Goal: Task Accomplishment & Management: Complete application form

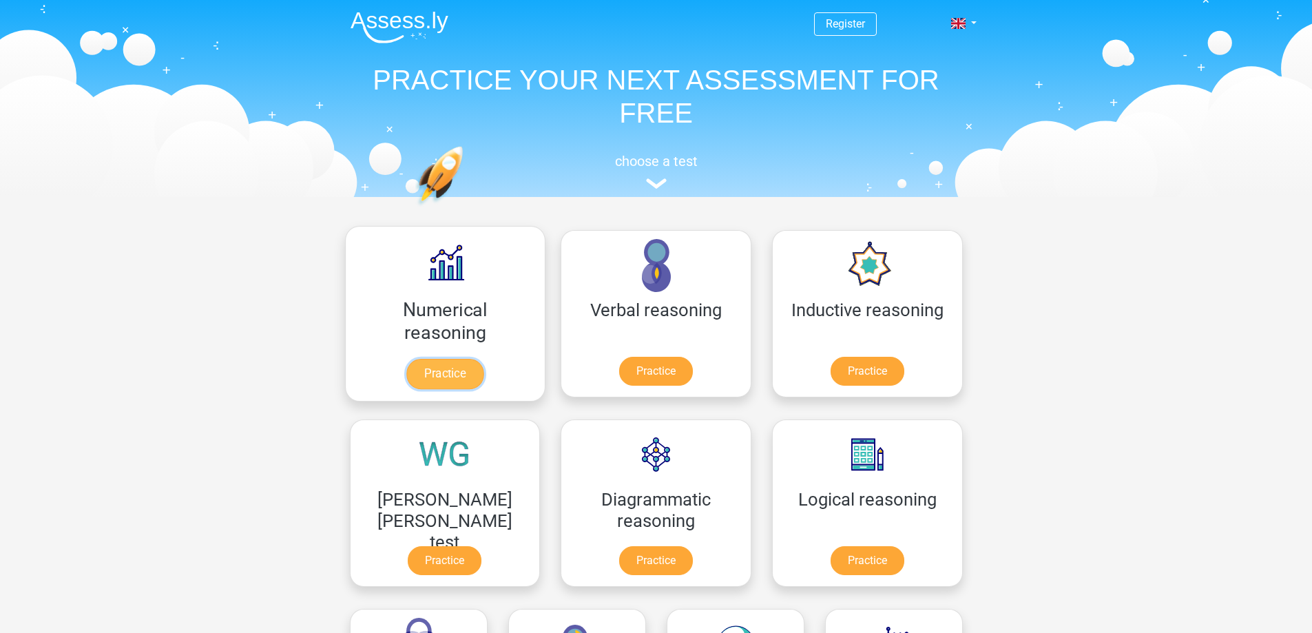
click at [412, 374] on link "Practice" at bounding box center [444, 374] width 77 height 30
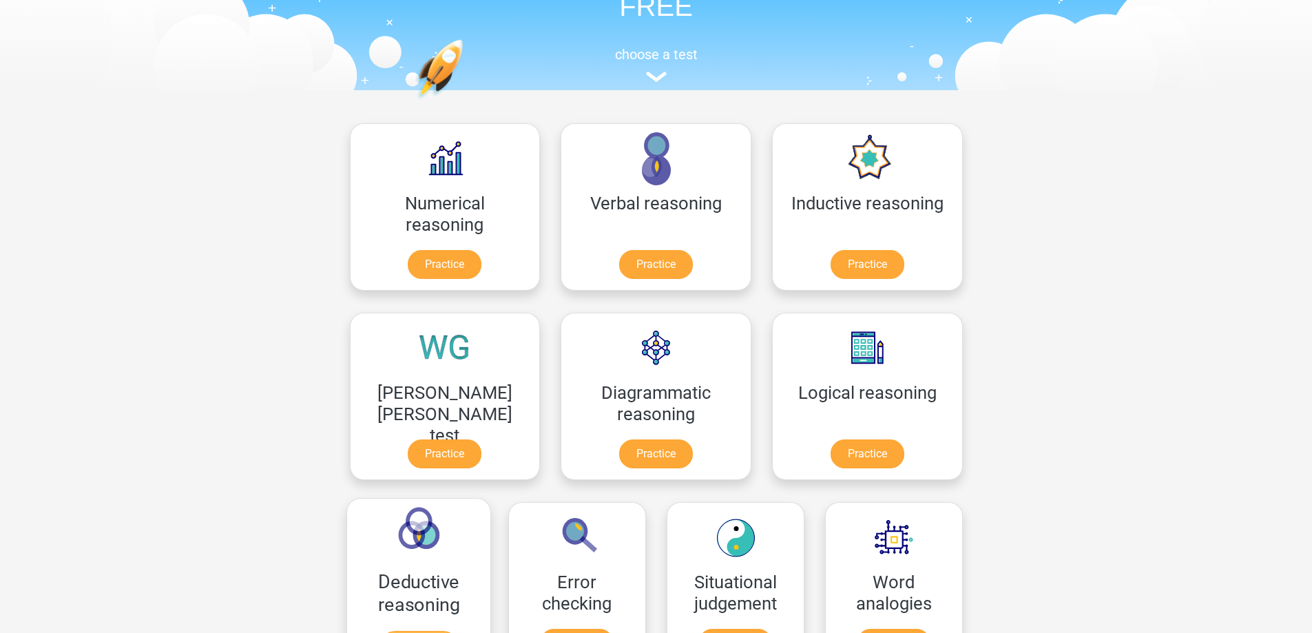
scroll to position [69, 0]
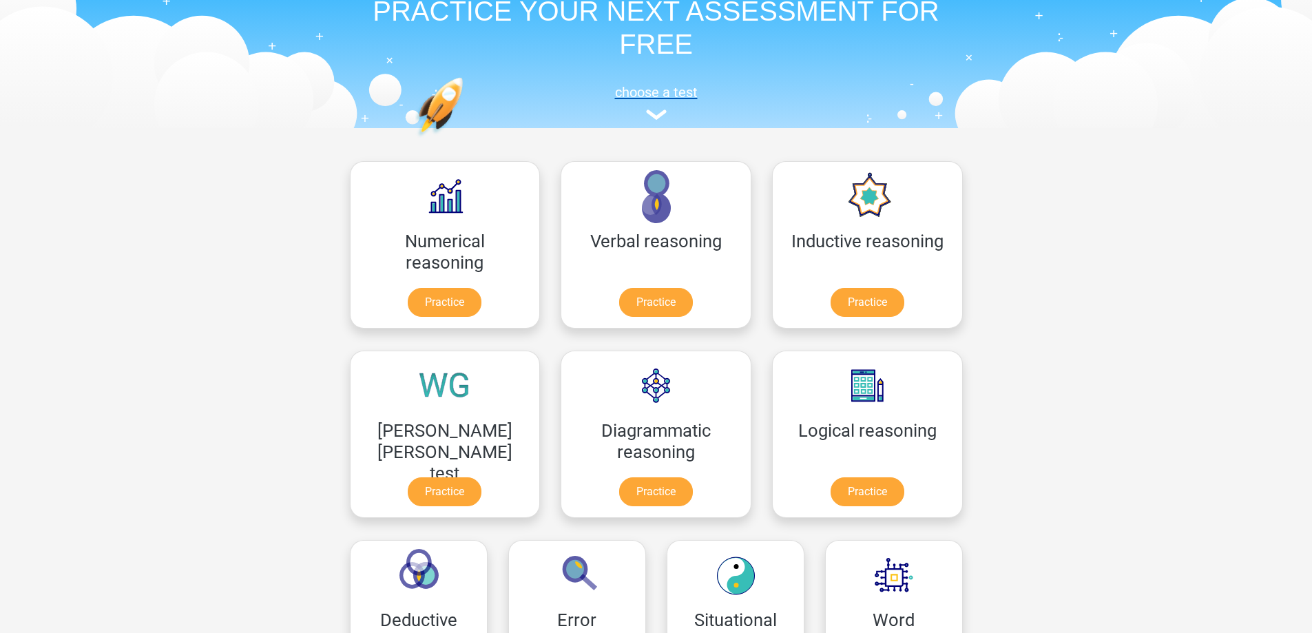
click at [656, 114] on img at bounding box center [656, 114] width 21 height 10
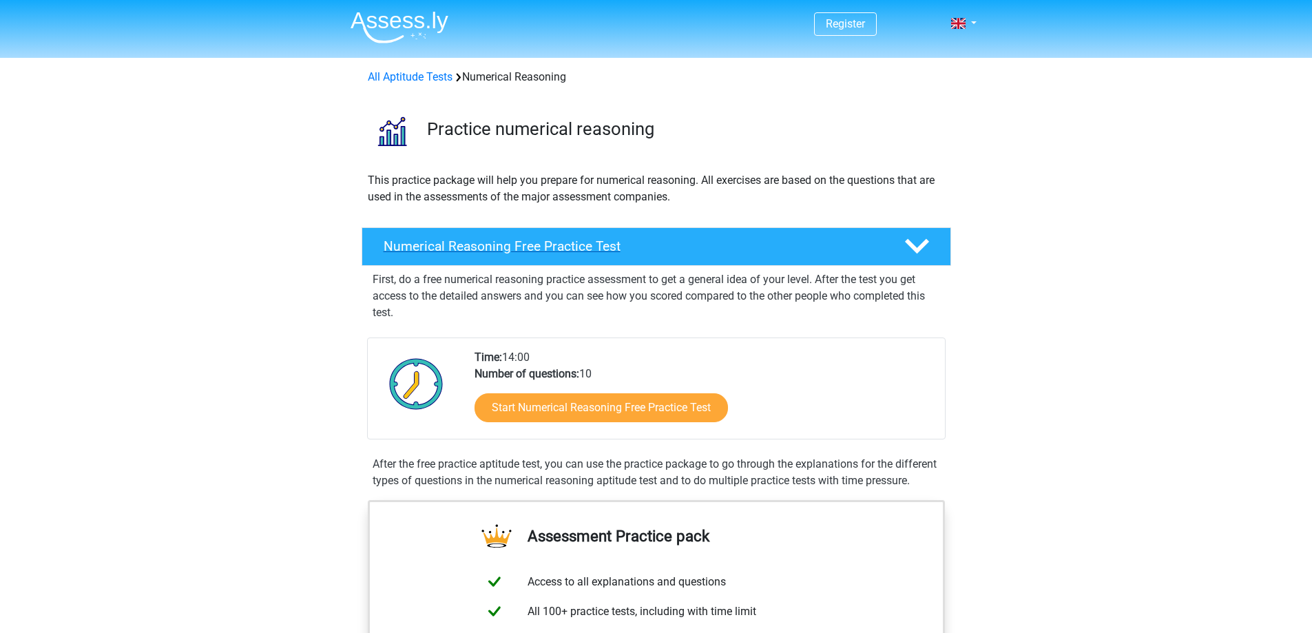
click at [609, 245] on h4 "Numerical Reasoning Free Practice Test" at bounding box center [633, 246] width 498 height 16
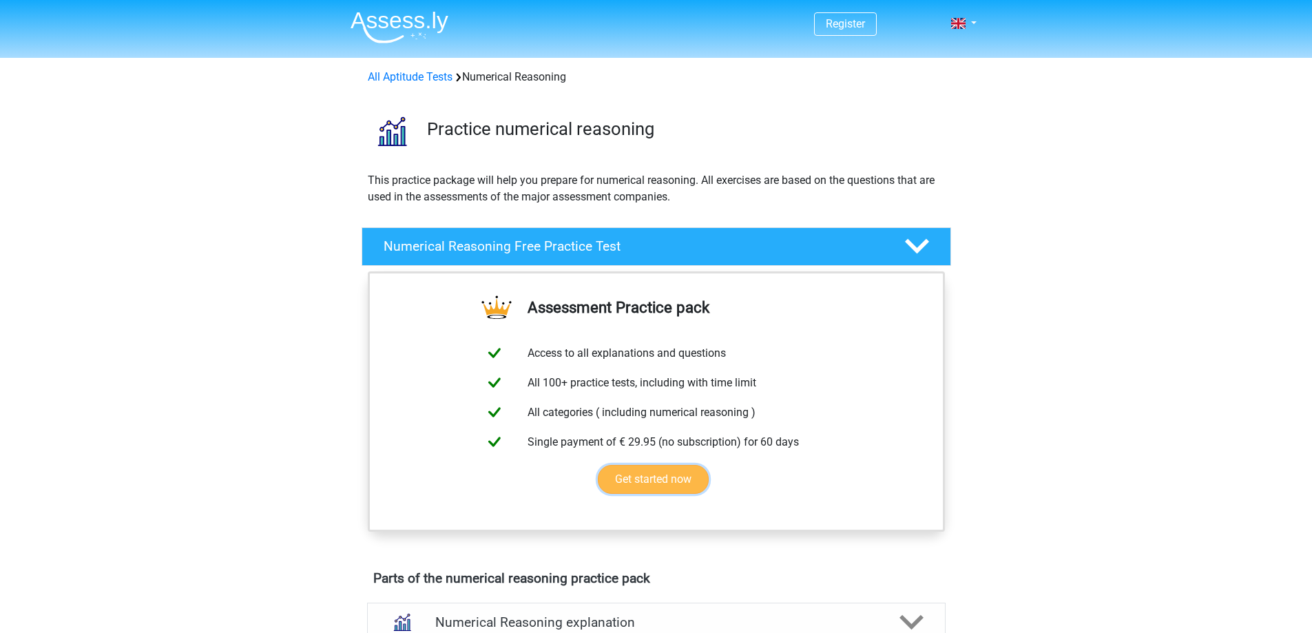
click at [653, 476] on link "Get started now" at bounding box center [653, 479] width 111 height 29
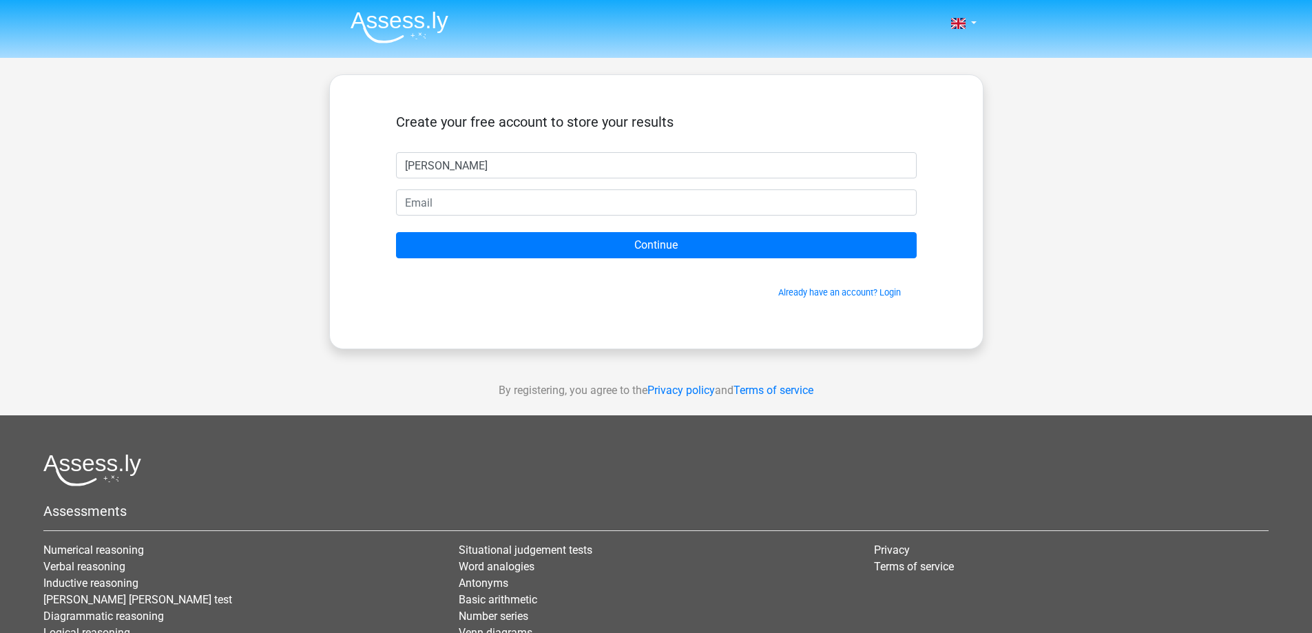
type input "[PERSON_NAME]"
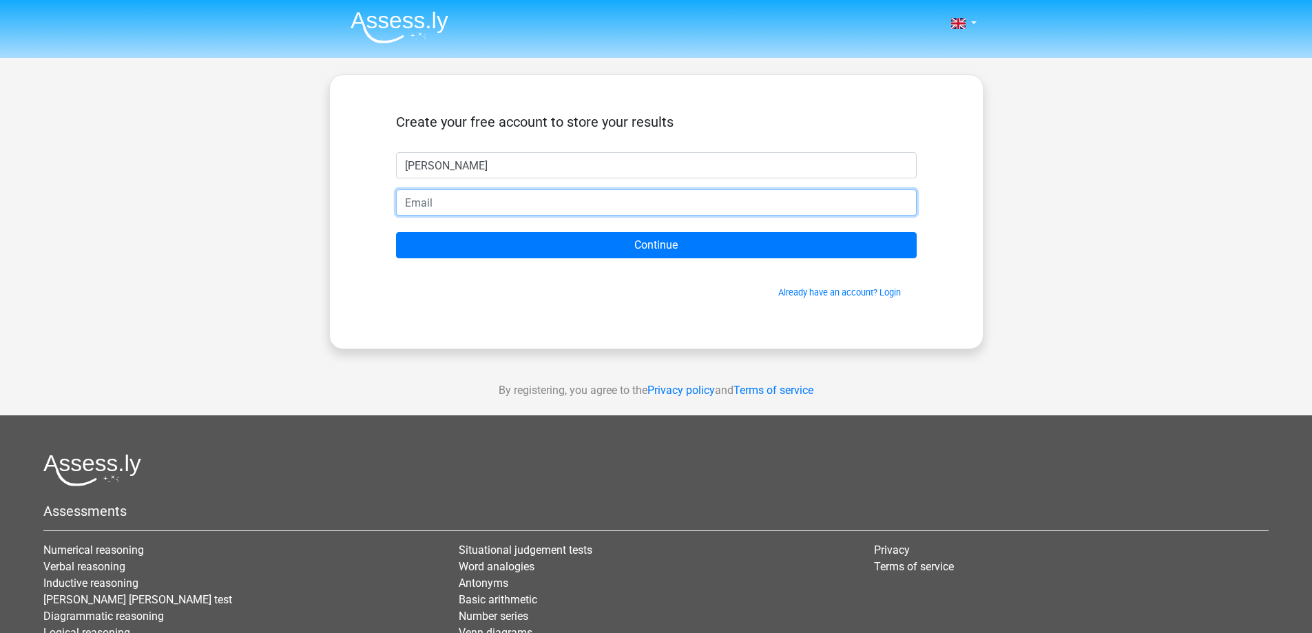
click at [414, 202] on input "email" at bounding box center [656, 202] width 521 height 26
type input "[EMAIL_ADDRESS][DOMAIN_NAME]"
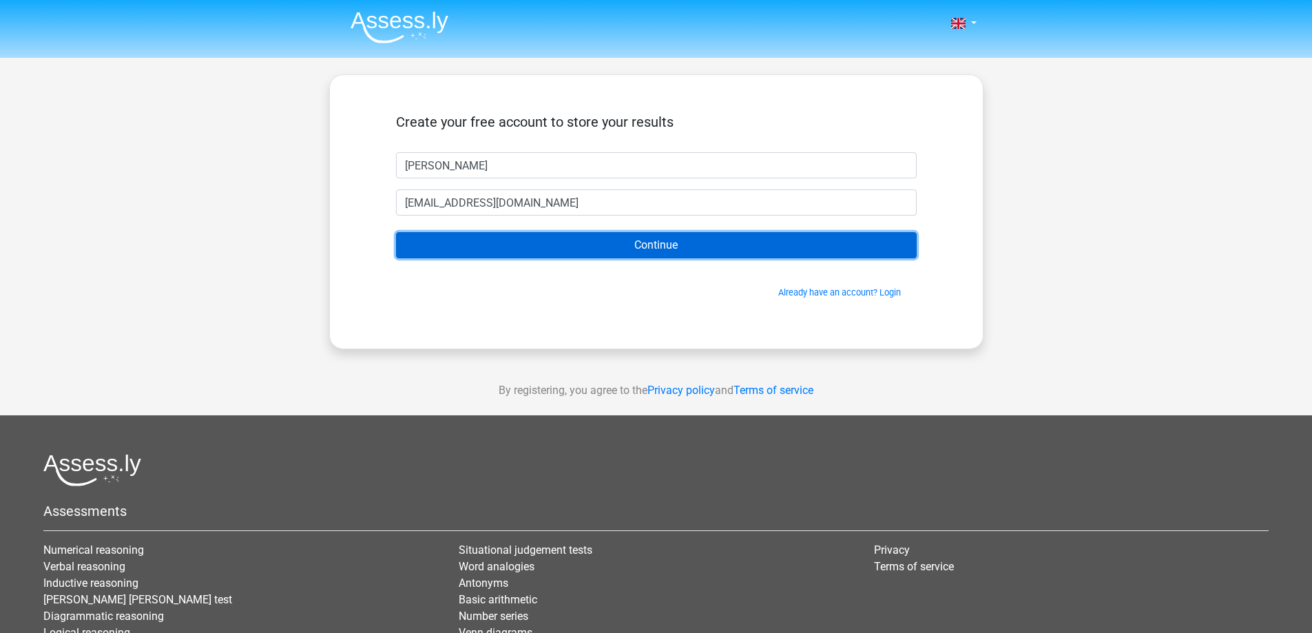
click at [643, 246] on input "Continue" at bounding box center [656, 245] width 521 height 26
